Goal: Navigation & Orientation: Find specific page/section

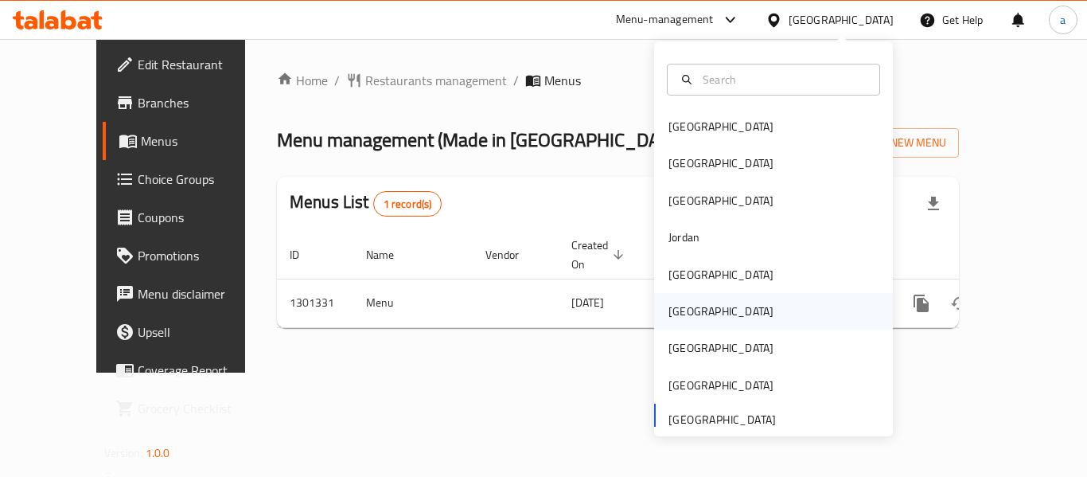
click at [693, 309] on div "[GEOGRAPHIC_DATA]" at bounding box center [721, 311] width 130 height 37
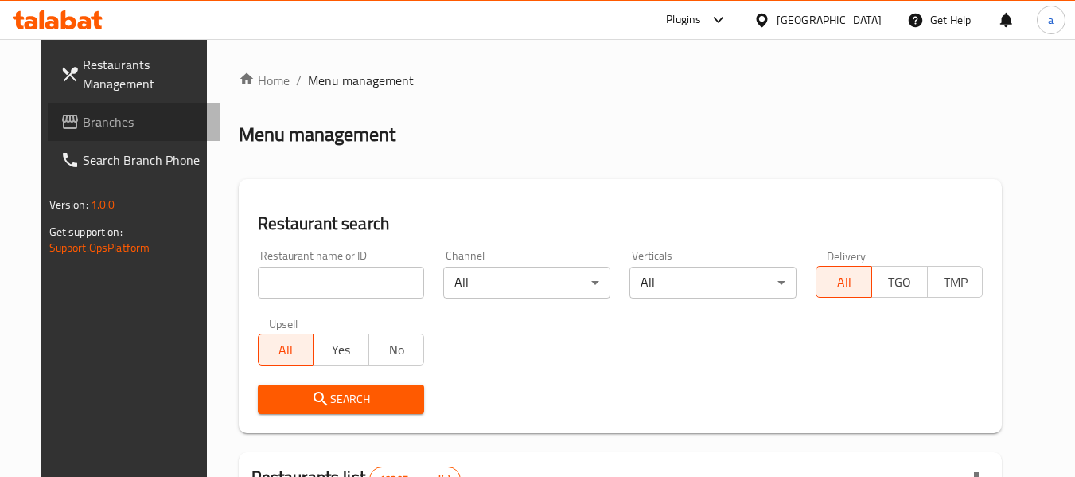
click at [83, 128] on span "Branches" at bounding box center [146, 121] width 126 height 19
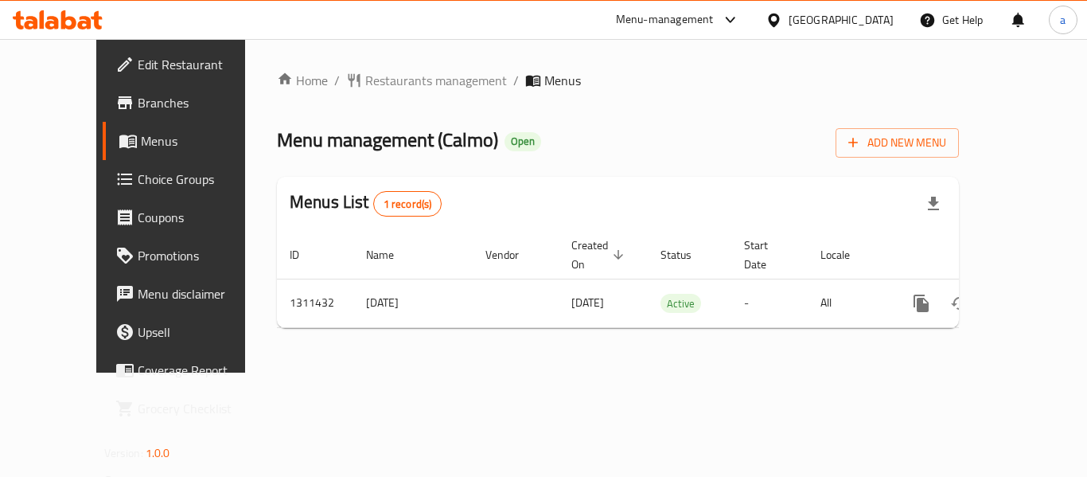
click at [881, 21] on div "[GEOGRAPHIC_DATA]" at bounding box center [840, 20] width 105 height 18
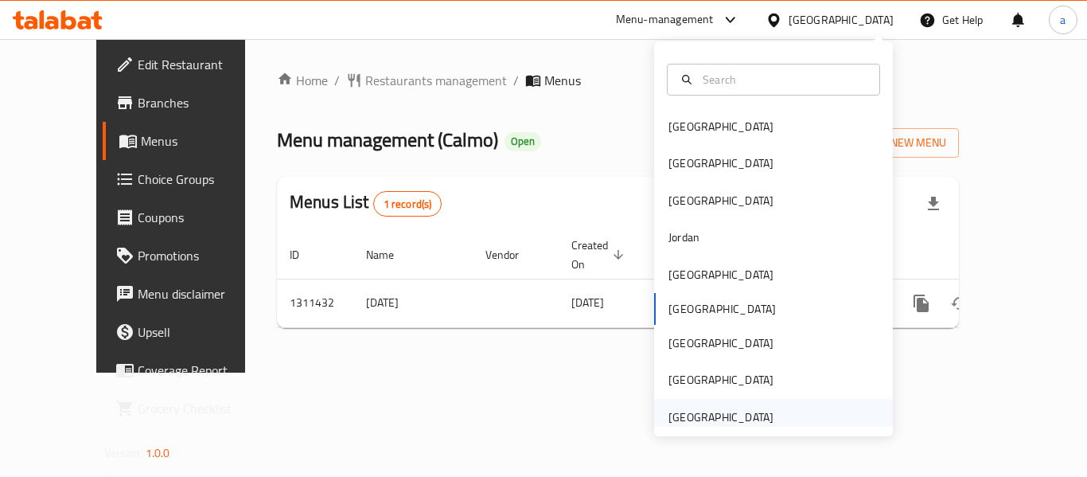
click at [731, 408] on div "[GEOGRAPHIC_DATA]" at bounding box center [720, 417] width 105 height 18
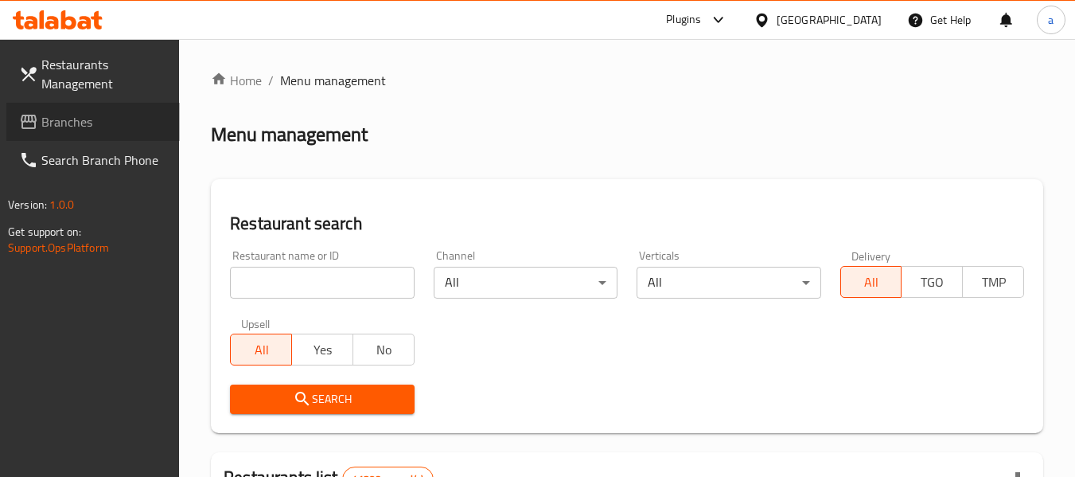
click at [146, 124] on span "Branches" at bounding box center [104, 121] width 126 height 19
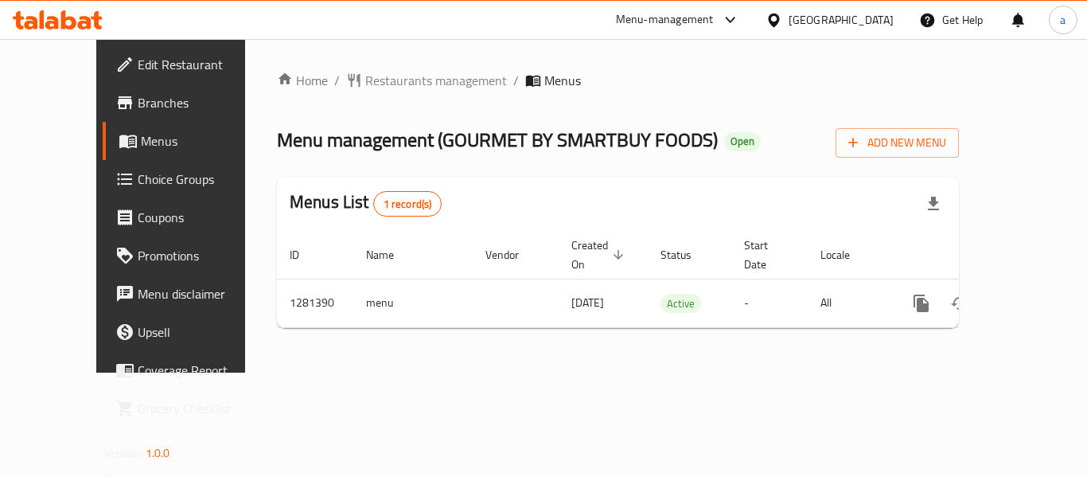
click at [846, 18] on div "[GEOGRAPHIC_DATA]" at bounding box center [840, 20] width 105 height 18
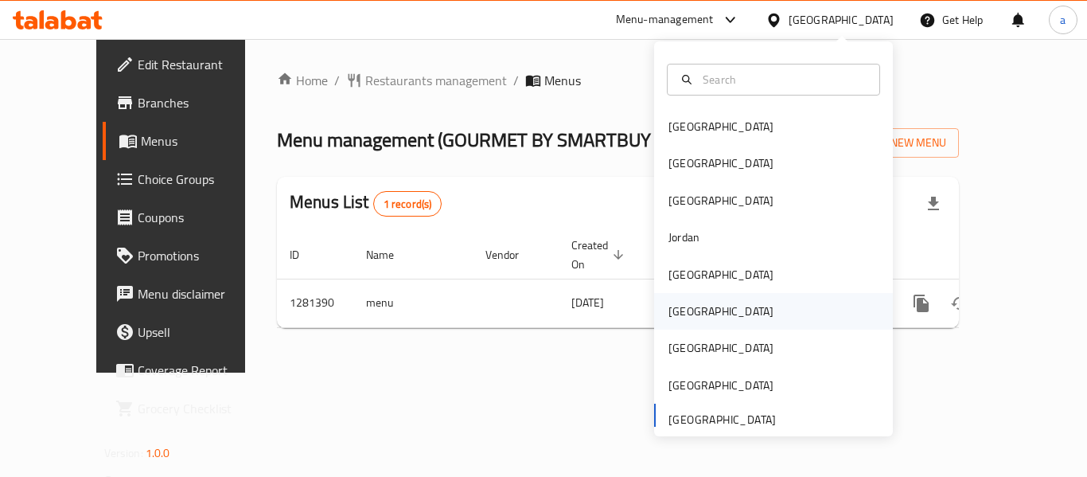
click at [696, 306] on div "[GEOGRAPHIC_DATA]" at bounding box center [721, 311] width 130 height 37
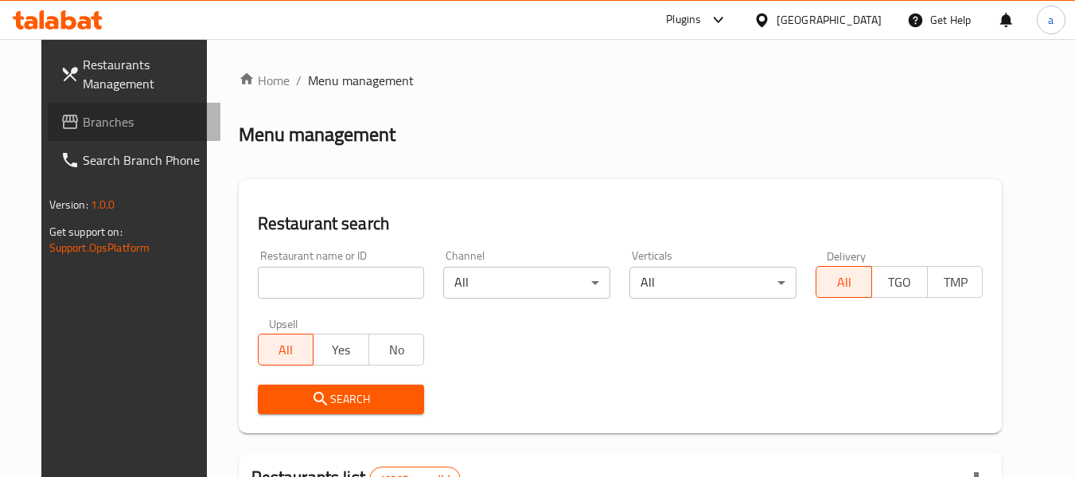
click at [105, 129] on span "Branches" at bounding box center [146, 121] width 126 height 19
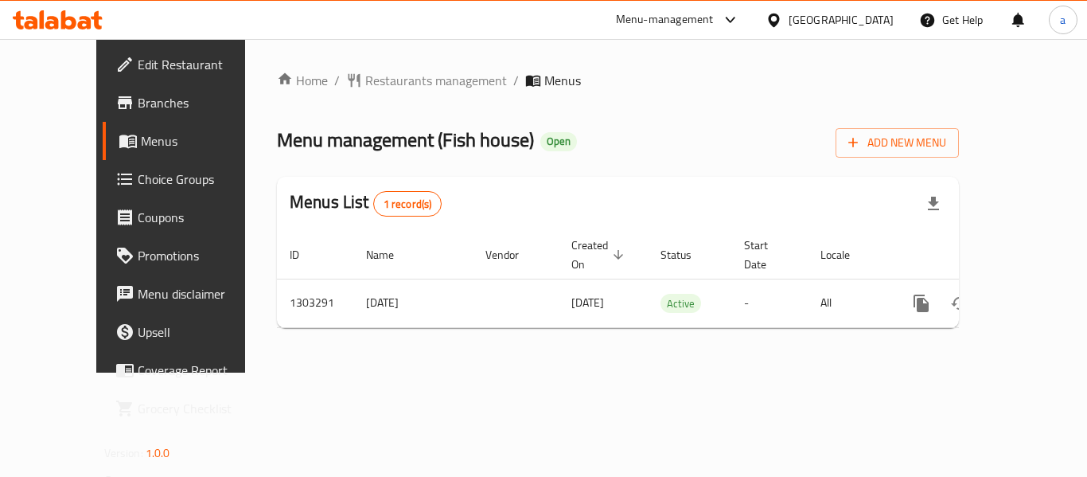
click at [861, 29] on div "Oman" at bounding box center [830, 20] width 154 height 38
click at [779, 21] on icon at bounding box center [773, 20] width 11 height 14
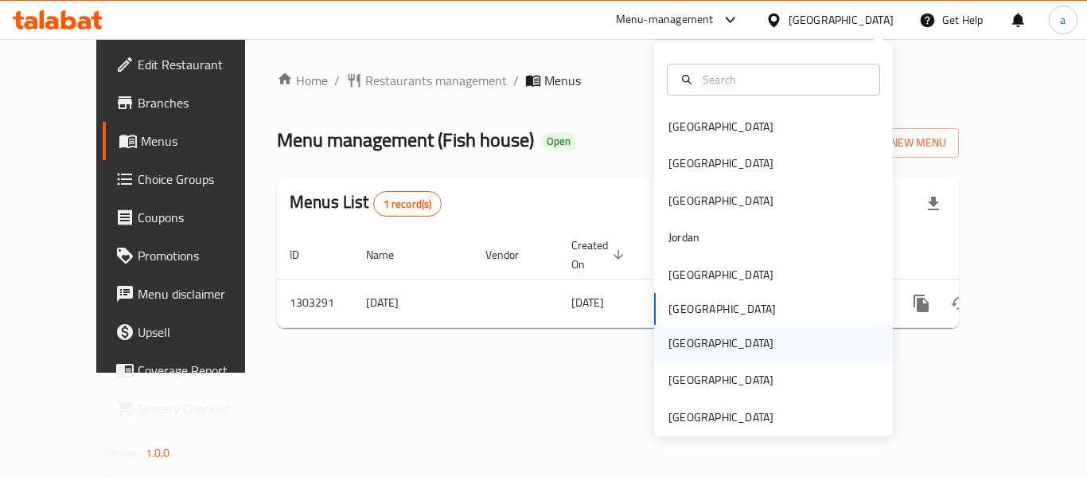
click at [692, 348] on div "[GEOGRAPHIC_DATA]" at bounding box center [721, 343] width 130 height 37
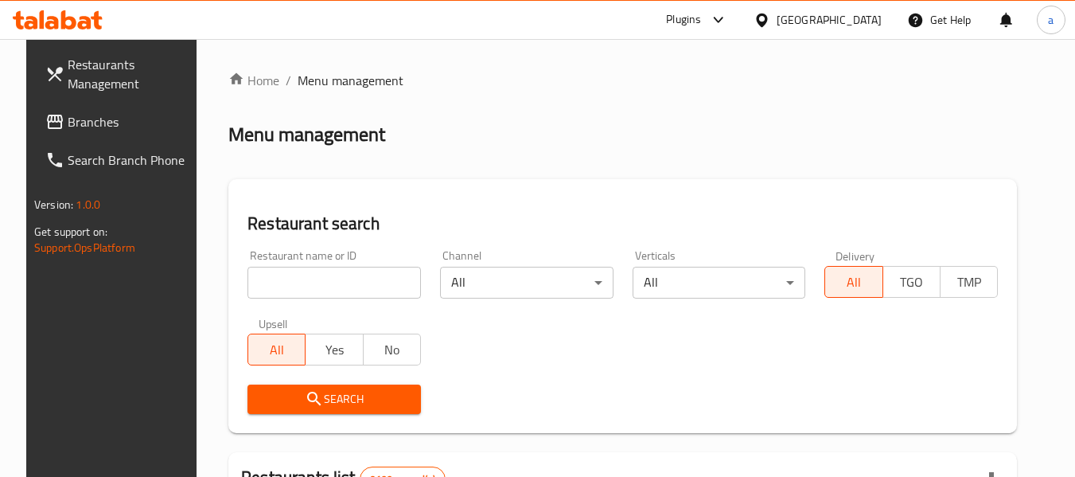
click at [103, 120] on span "Branches" at bounding box center [131, 121] width 126 height 19
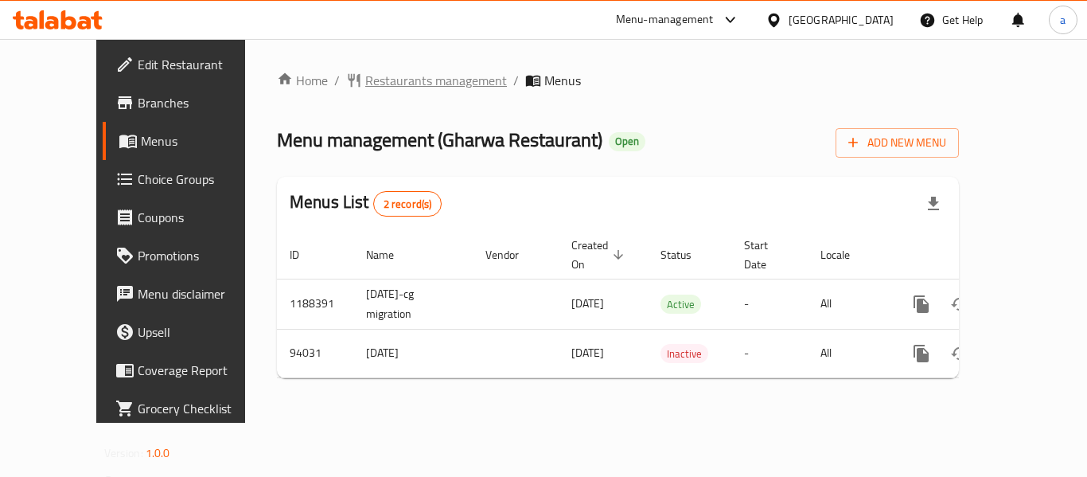
click at [346, 87] on icon "breadcrumb" at bounding box center [354, 80] width 16 height 16
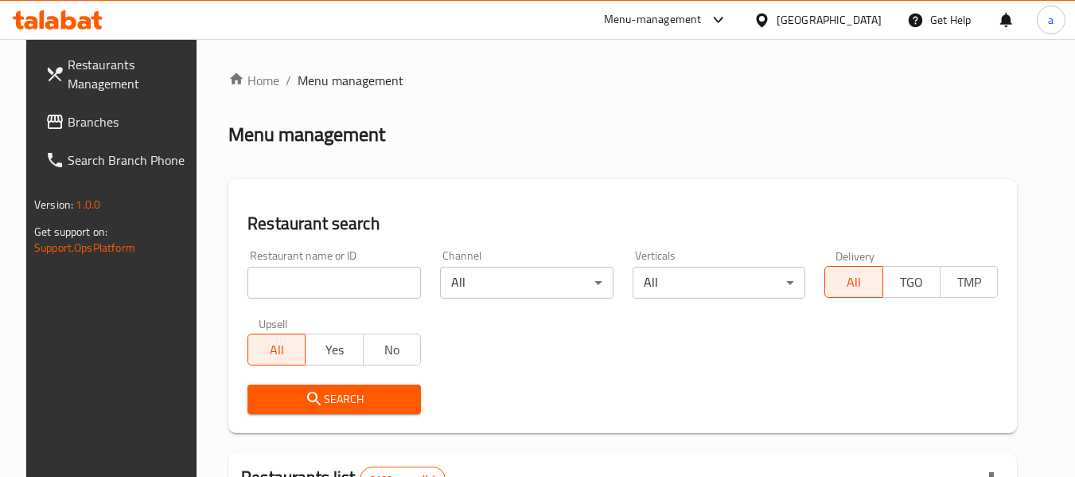
click at [97, 116] on span "Branches" at bounding box center [131, 121] width 126 height 19
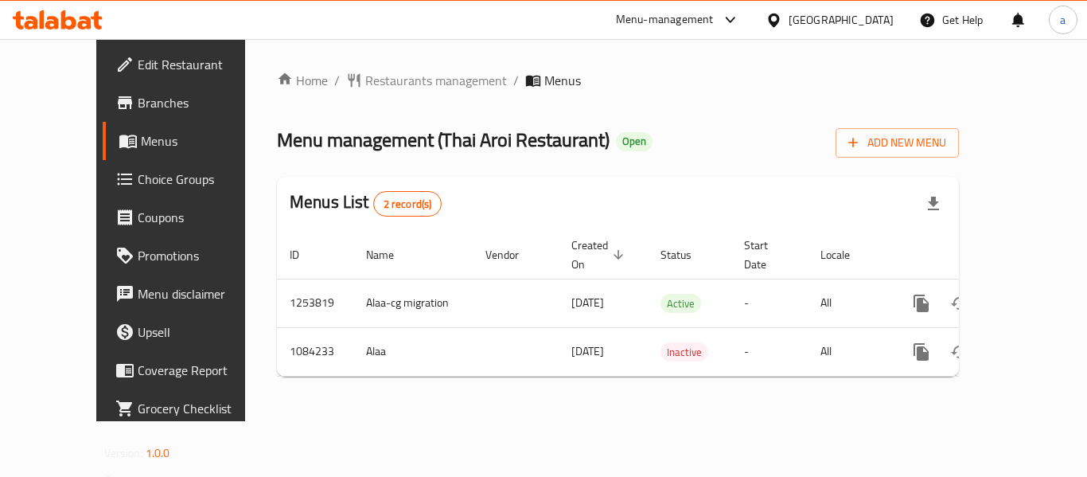
click at [876, 17] on div "[GEOGRAPHIC_DATA]" at bounding box center [840, 20] width 105 height 18
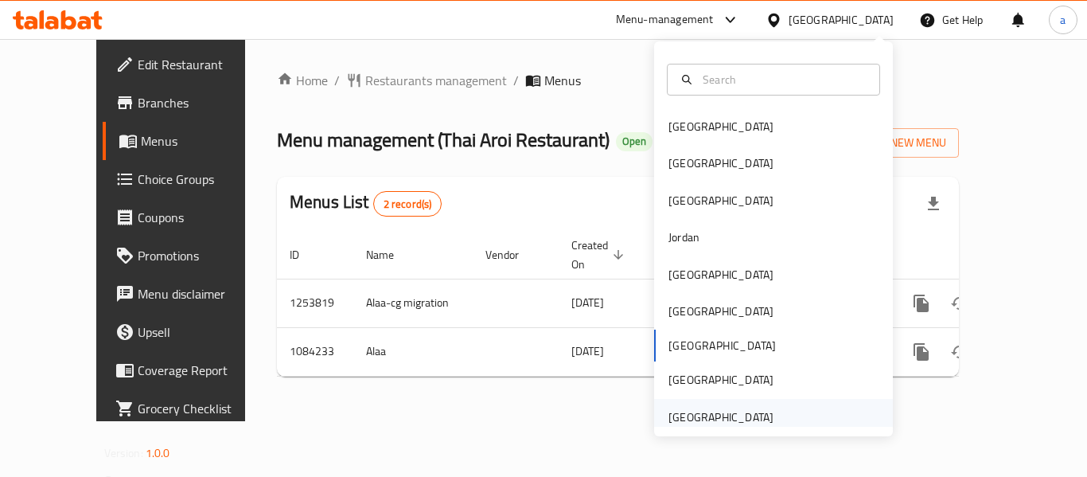
click at [710, 418] on div "[GEOGRAPHIC_DATA]" at bounding box center [720, 417] width 105 height 18
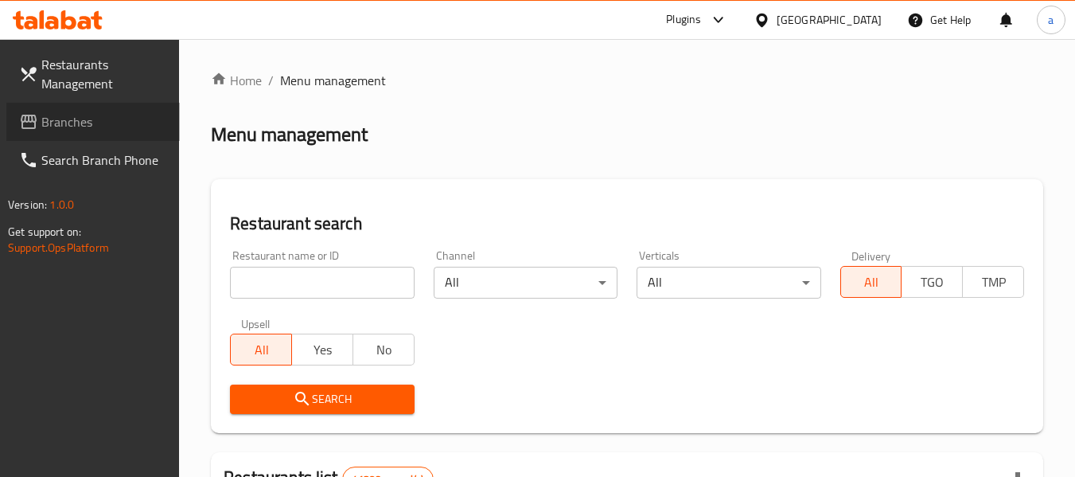
click at [119, 123] on span "Branches" at bounding box center [104, 121] width 126 height 19
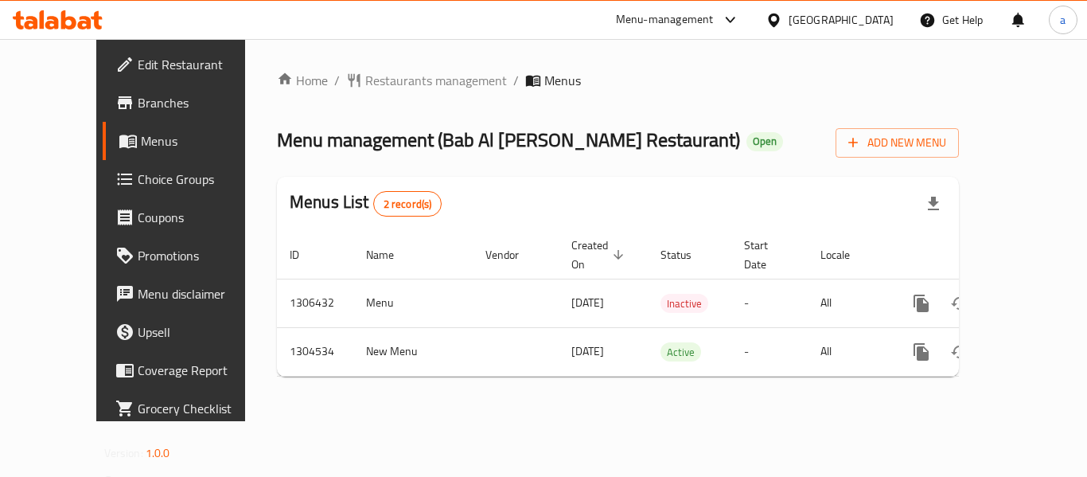
click at [844, 18] on div "[GEOGRAPHIC_DATA]" at bounding box center [840, 20] width 105 height 18
click at [365, 82] on span "Restaurants management" at bounding box center [436, 80] width 142 height 19
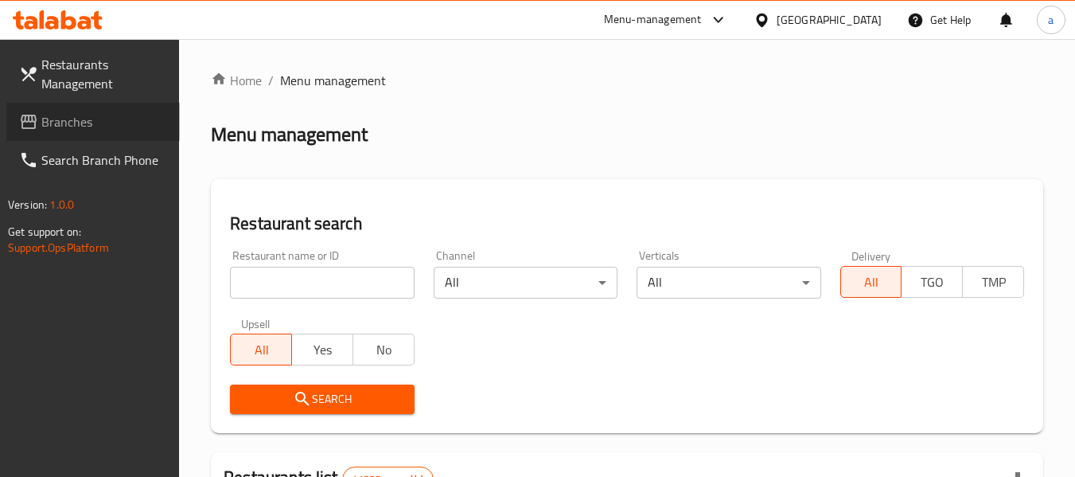
click at [68, 137] on link "Branches" at bounding box center [92, 122] width 173 height 38
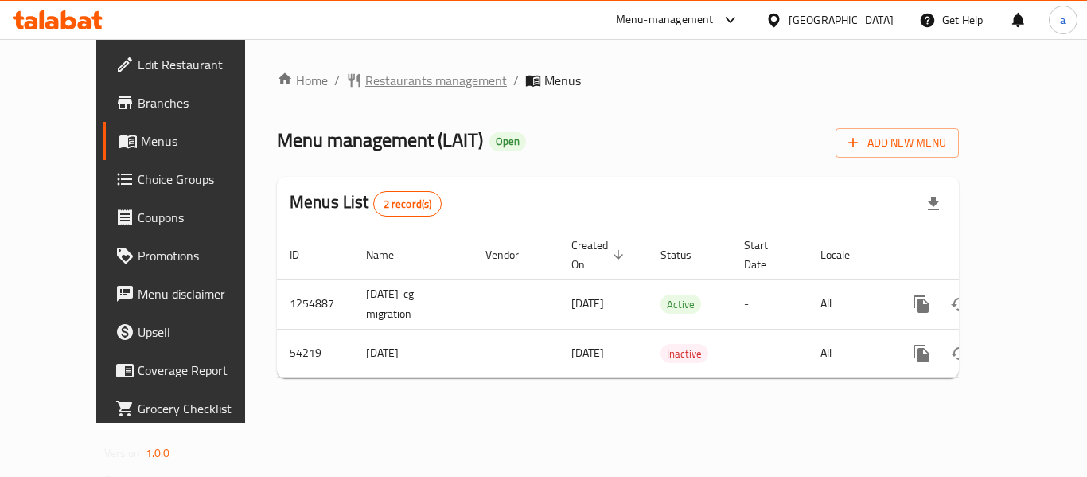
click at [365, 82] on span "Restaurants management" at bounding box center [436, 80] width 142 height 19
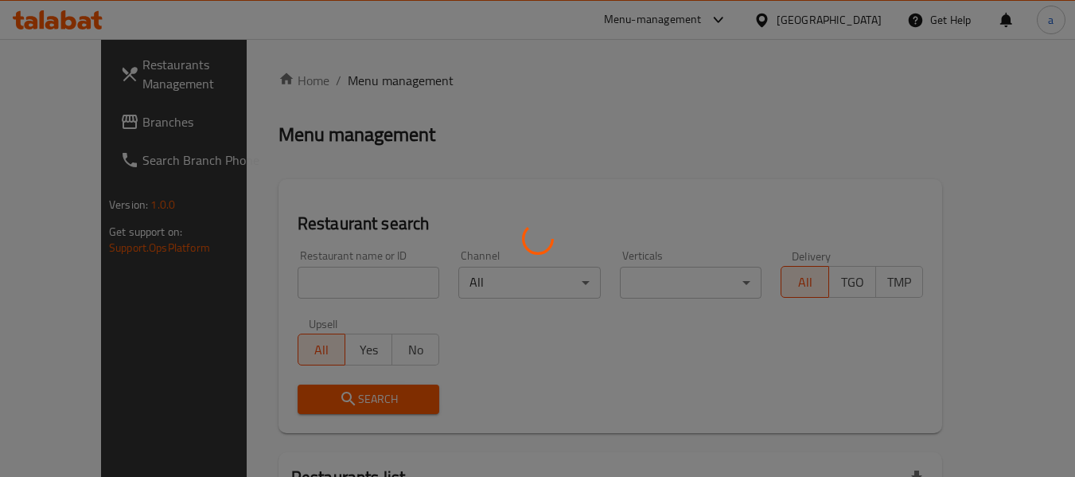
click at [224, 171] on div at bounding box center [537, 238] width 1075 height 477
click at [99, 128] on div at bounding box center [537, 238] width 1075 height 477
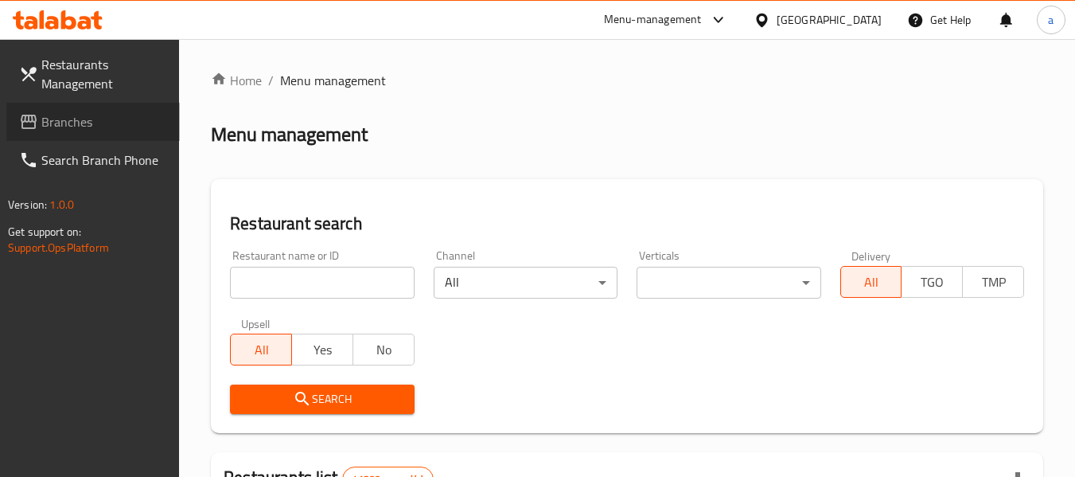
drag, startPoint x: 99, startPoint y: 128, endPoint x: 27, endPoint y: 119, distance: 72.1
click at [27, 119] on icon at bounding box center [28, 121] width 19 height 19
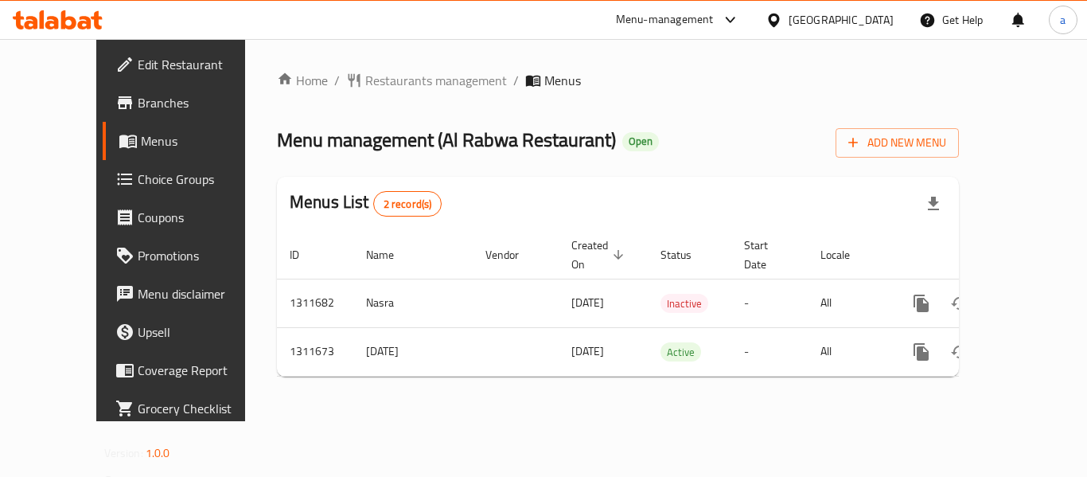
click at [849, 23] on div "[GEOGRAPHIC_DATA]" at bounding box center [840, 20] width 105 height 18
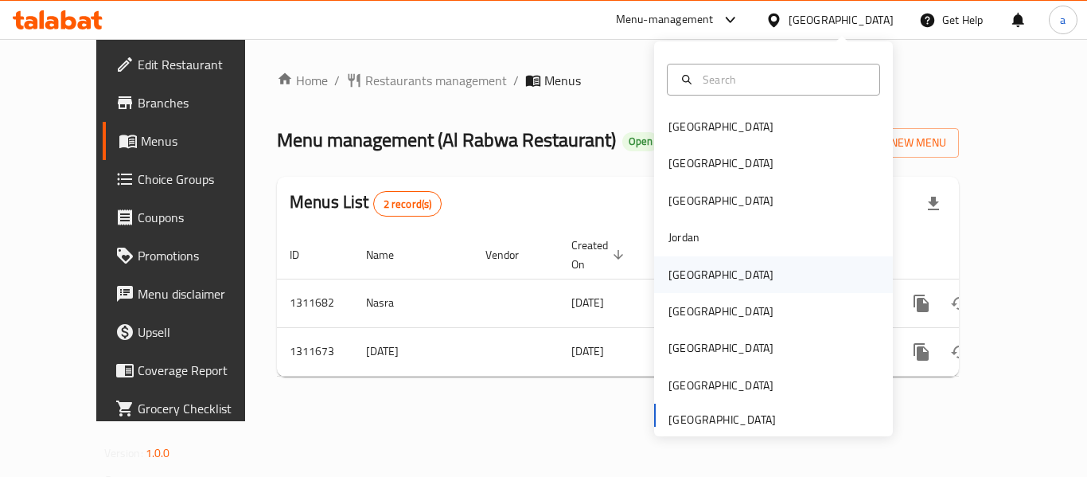
click at [686, 273] on div "[GEOGRAPHIC_DATA]" at bounding box center [720, 275] width 105 height 18
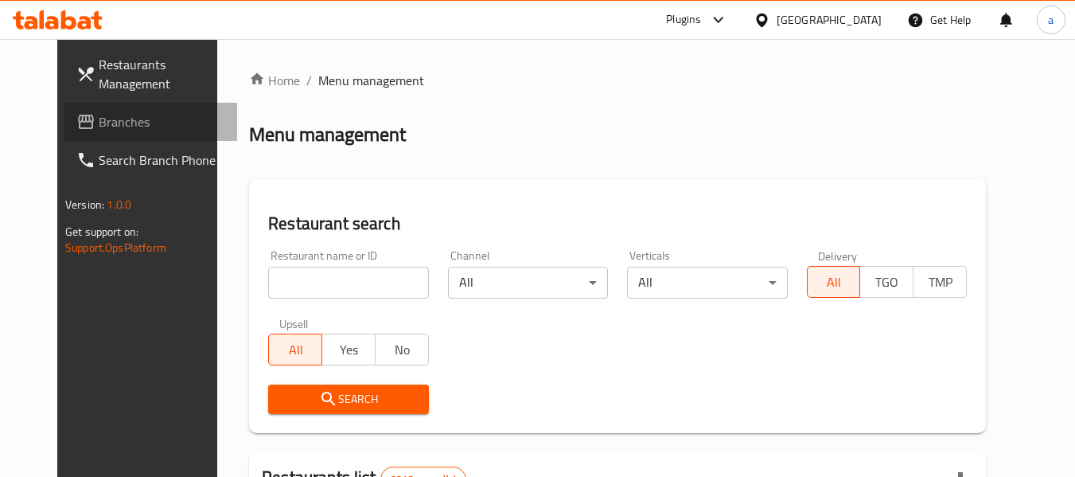
click at [104, 131] on link "Branches" at bounding box center [150, 122] width 173 height 38
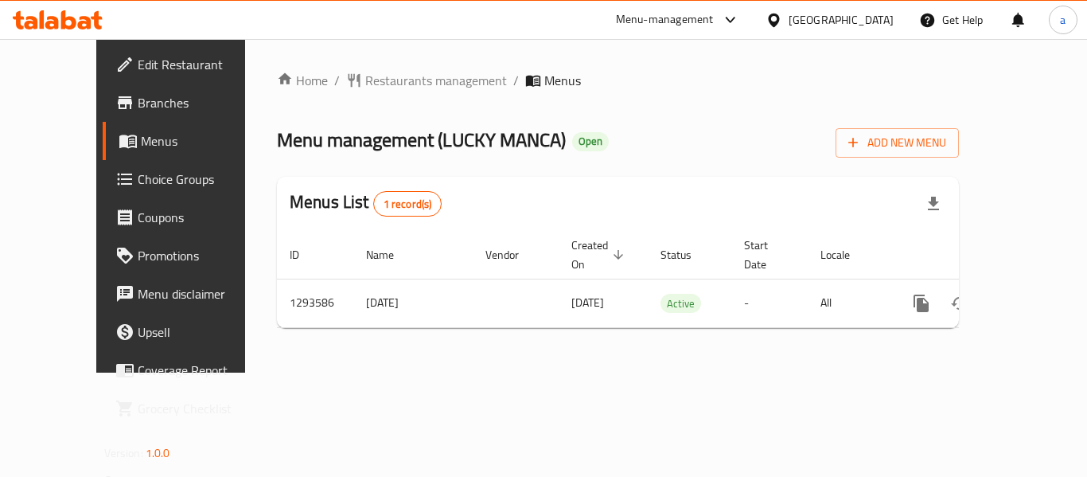
click at [782, 21] on icon at bounding box center [773, 20] width 17 height 17
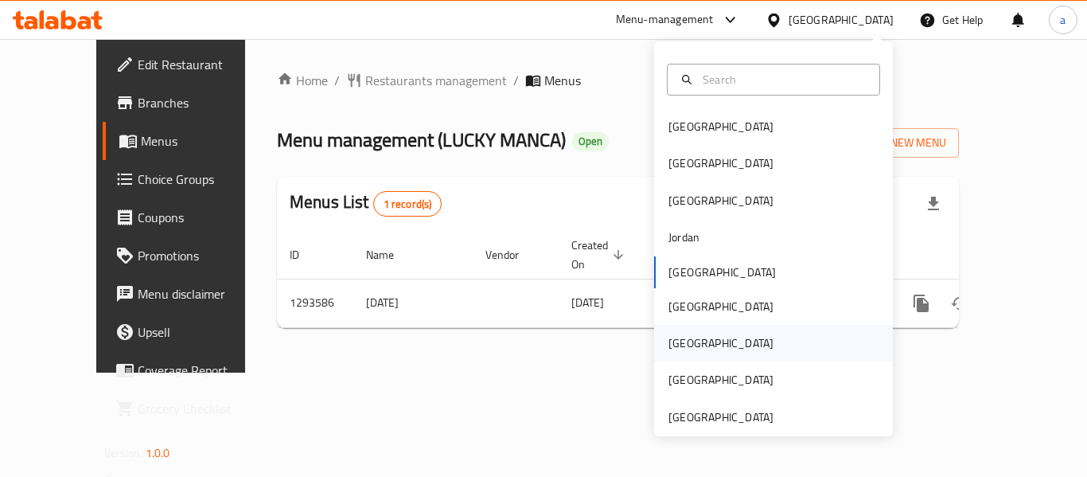
click at [689, 345] on div "[GEOGRAPHIC_DATA]" at bounding box center [721, 343] width 130 height 37
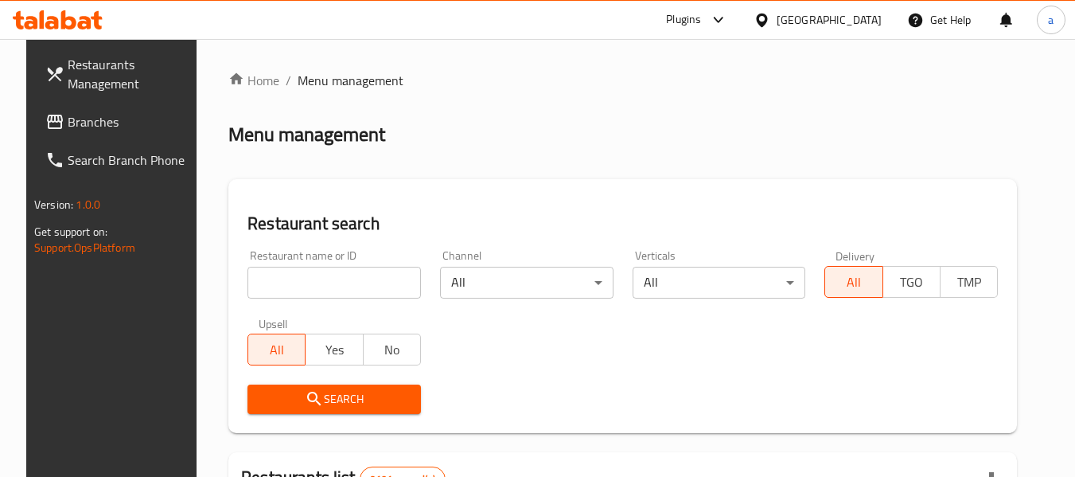
click at [68, 116] on span "Branches" at bounding box center [131, 121] width 126 height 19
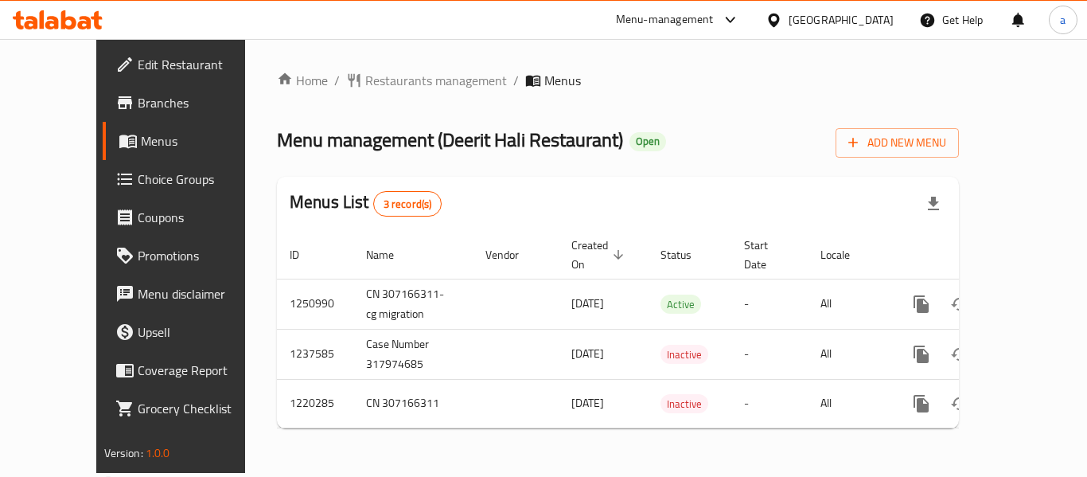
click at [877, 12] on div "[GEOGRAPHIC_DATA]" at bounding box center [840, 20] width 105 height 18
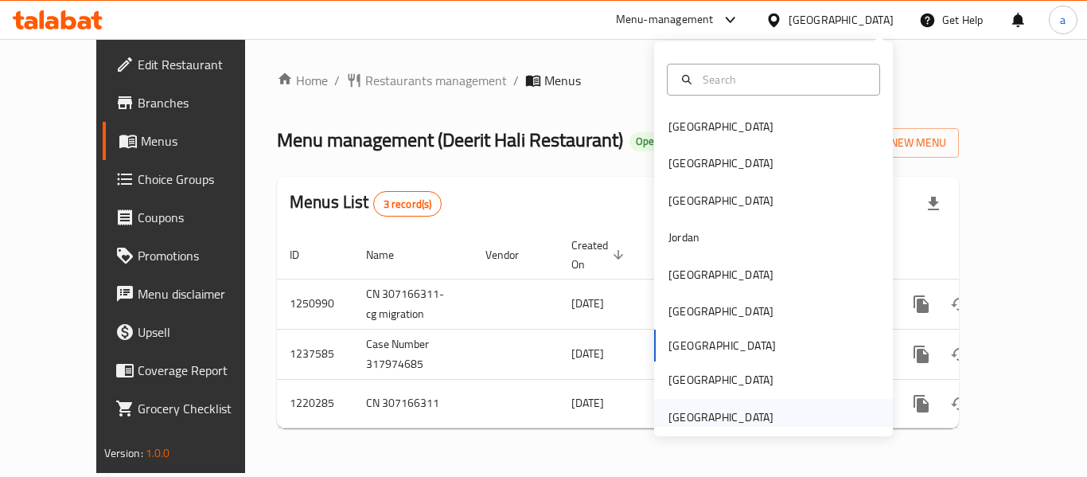
click at [690, 422] on div "[GEOGRAPHIC_DATA]" at bounding box center [720, 417] width 105 height 18
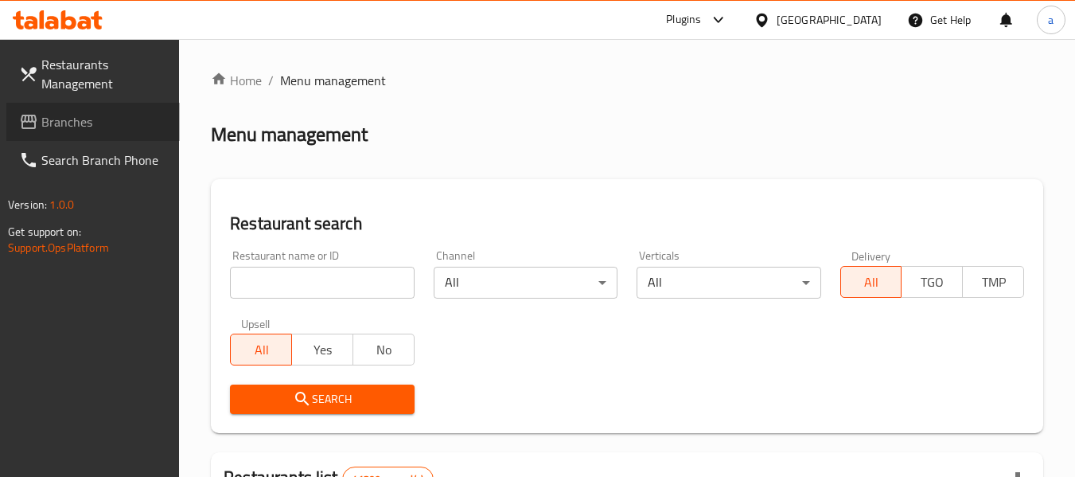
click at [86, 120] on span "Branches" at bounding box center [104, 121] width 126 height 19
